Goal: Use online tool/utility: Utilize a website feature to perform a specific function

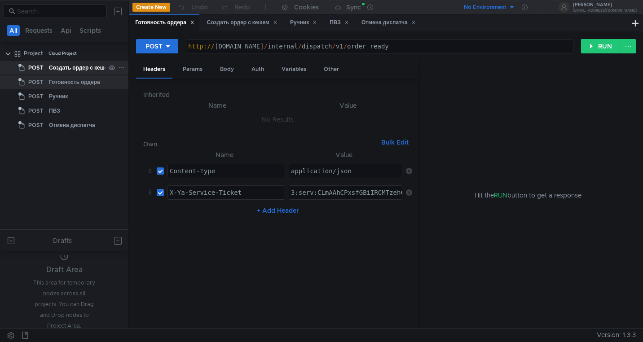
click at [74, 70] on div "Создать ордер с кешем" at bounding box center [80, 67] width 62 height 13
click at [58, 66] on div "Создать ордер с кешем" at bounding box center [80, 67] width 62 height 13
click at [244, 22] on div "Создать ордер с кешем" at bounding box center [242, 22] width 71 height 9
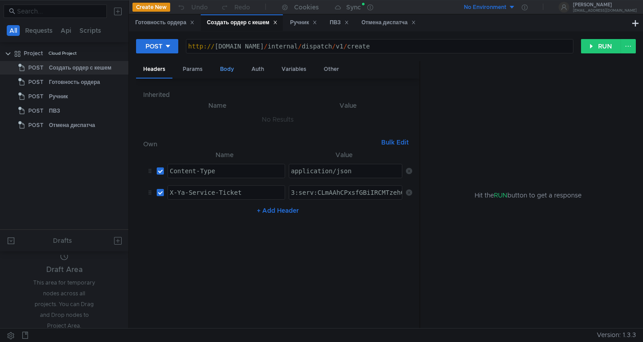
click at [228, 67] on div "Body" at bounding box center [227, 69] width 28 height 17
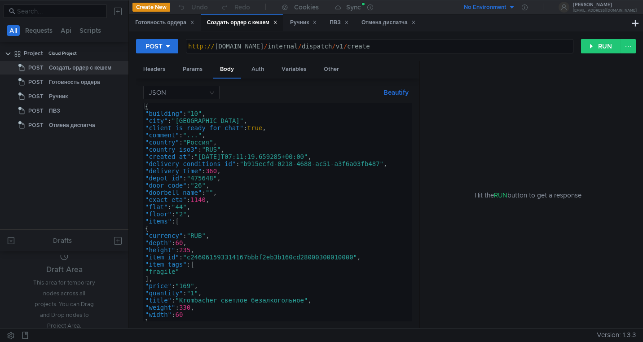
click at [242, 190] on div "{ "building" : "10" , "city" : "[GEOGRAPHIC_DATA]" , "client_is_ready_for_chat"…" at bounding box center [279, 219] width 272 height 233
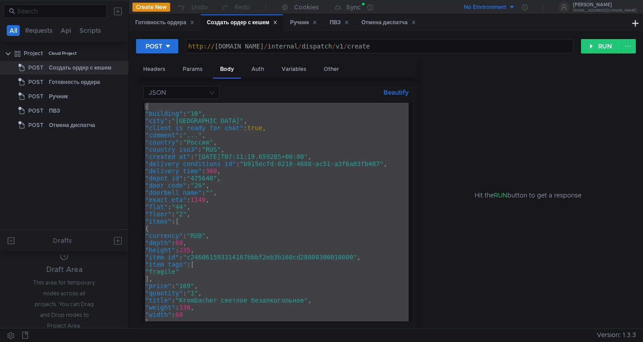
click at [264, 222] on div "{ "building" : "10" , "city" : "[GEOGRAPHIC_DATA]" , "client_is_ready_for_chat"…" at bounding box center [279, 219] width 272 height 233
type textarea ""items": ["
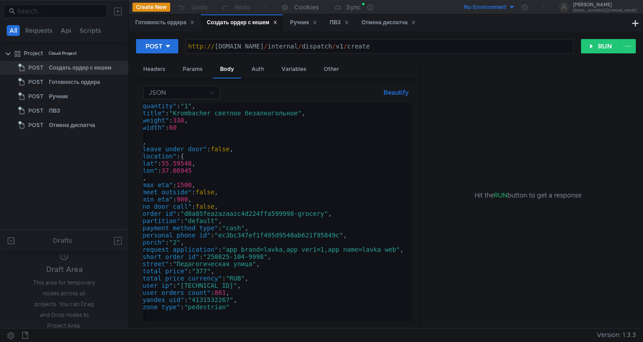
type textarea "[URL][DOMAIN_NAME]"
click at [477, 49] on div "http:// [DOMAIN_NAME] / internal / dispatch / v1 / create" at bounding box center [379, 54] width 387 height 22
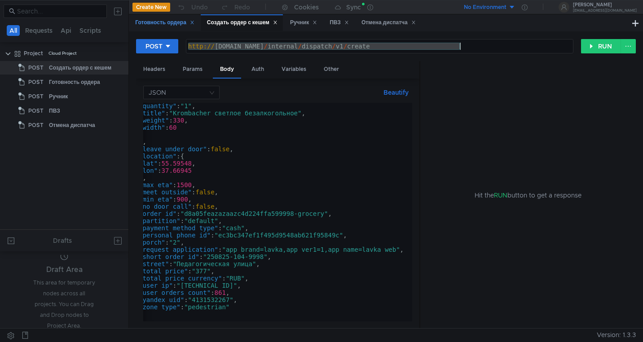
click at [159, 24] on div "Готовность ордера" at bounding box center [164, 22] width 59 height 9
